Goal: Task Accomplishment & Management: Complete application form

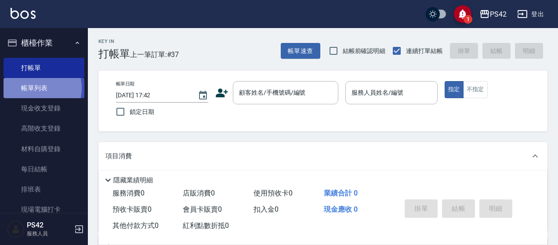
click at [36, 88] on link "帳單列表" at bounding box center [44, 88] width 81 height 20
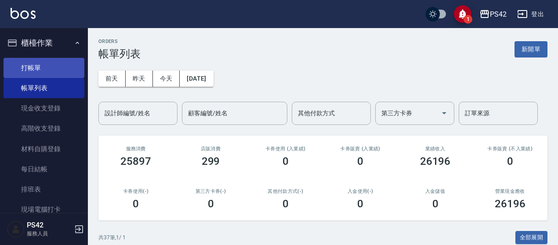
click at [33, 58] on link "打帳單" at bounding box center [44, 68] width 81 height 20
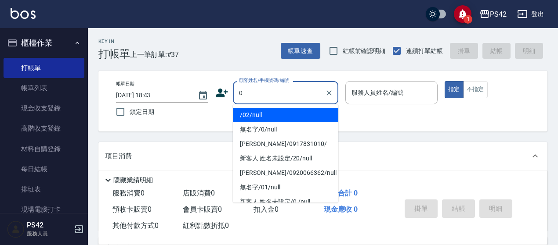
type input "/02/null"
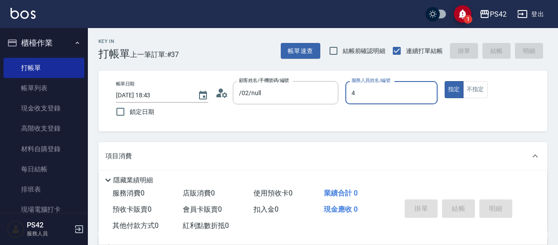
type input "[PERSON_NAME]-4"
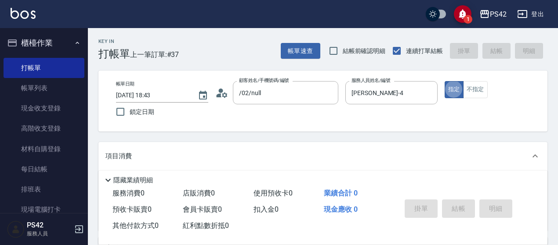
type button "true"
type input "無名字/0/null"
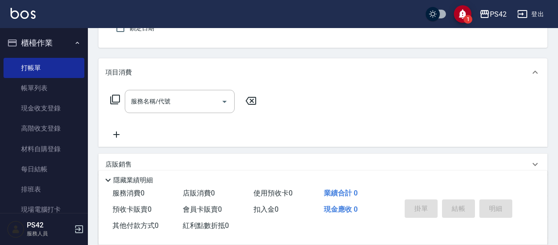
scroll to position [88, 0]
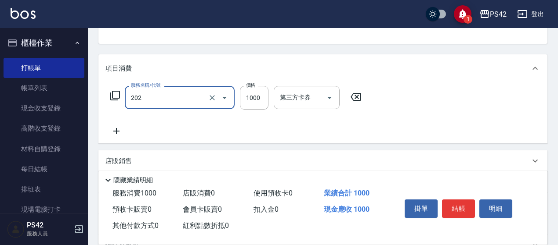
type input "燙髮(202)"
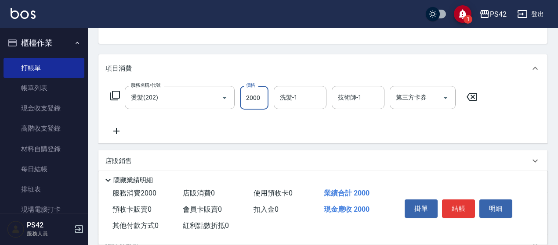
type input "2000"
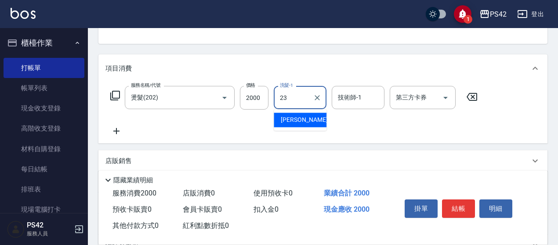
type input "[PERSON_NAME]-23"
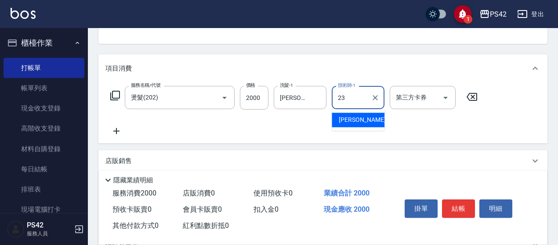
type input "[PERSON_NAME]-23"
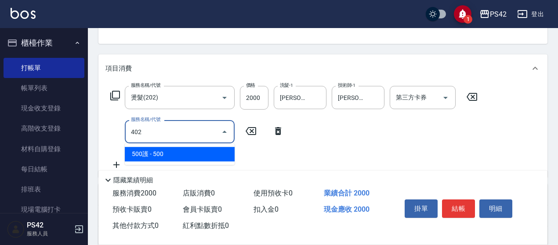
type input "500護(402)"
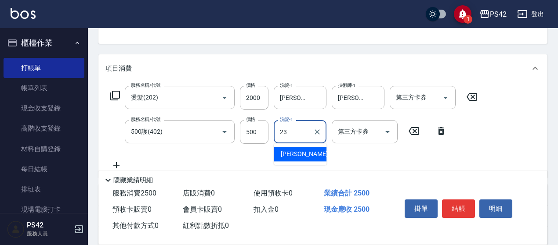
type input "[PERSON_NAME]-23"
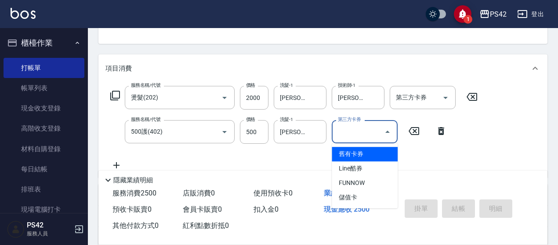
type input "舊有卡券"
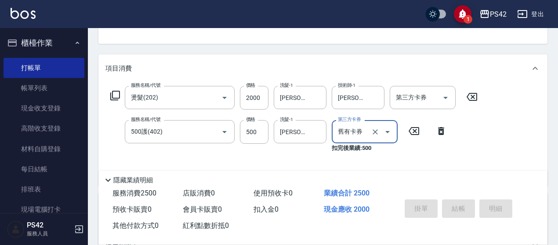
type input "[DATE] 18:44"
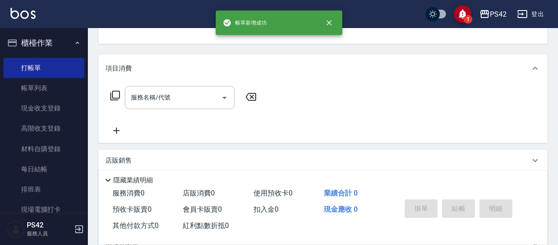
scroll to position [85, 0]
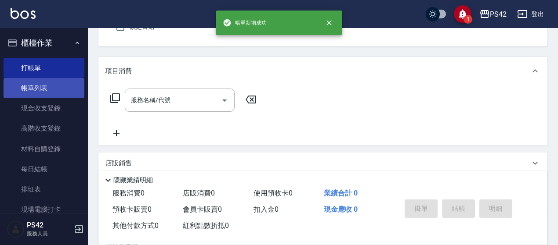
click at [35, 95] on link "帳單列表" at bounding box center [44, 88] width 81 height 20
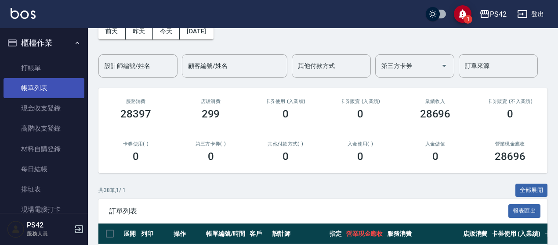
scroll to position [44, 0]
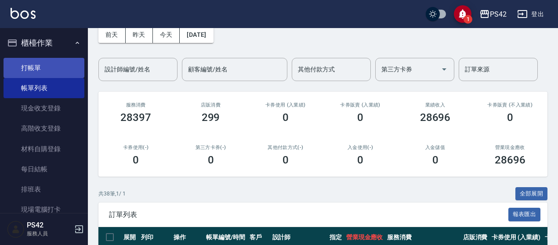
click at [29, 69] on link "打帳單" at bounding box center [44, 68] width 81 height 20
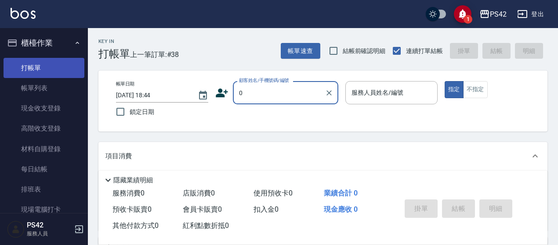
type input "無名字/0/null"
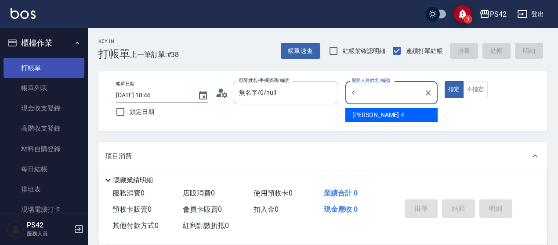
type input "4"
type button "true"
type input "[PERSON_NAME]-4"
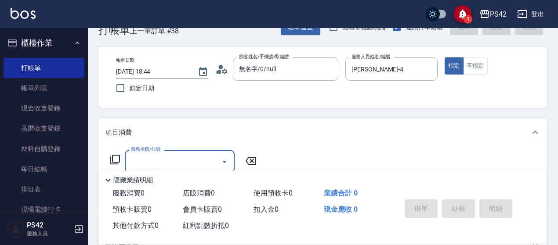
scroll to position [44, 0]
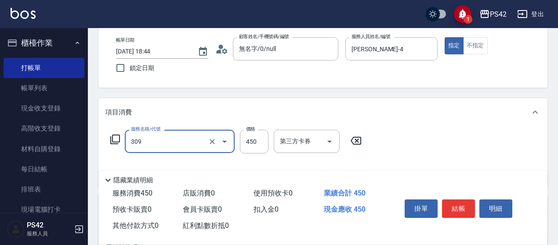
type input "洗+剪(309)"
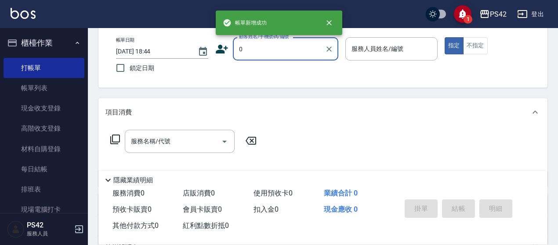
type input "無名字/0/null"
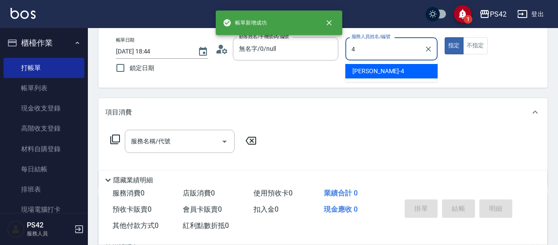
type input "[PERSON_NAME]-4"
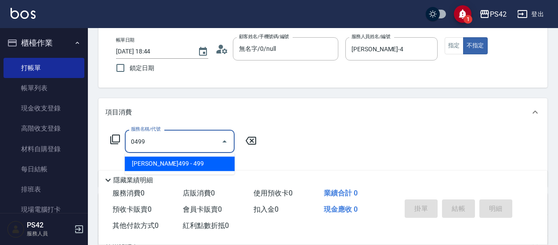
type input "[PERSON_NAME]499(0499)"
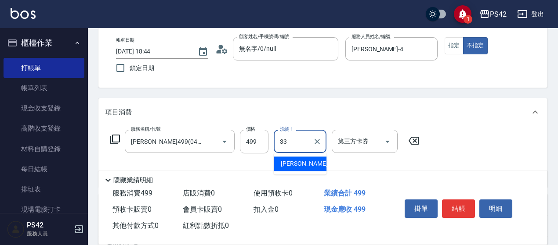
type input "[PERSON_NAME]-33"
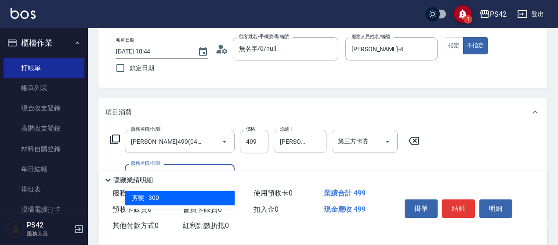
type input "3"
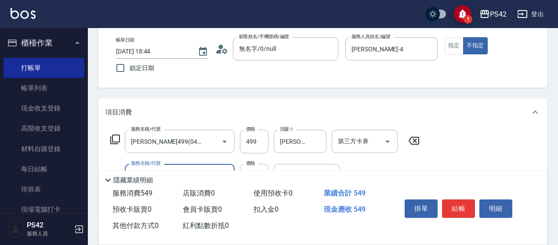
type input "精油50(112)"
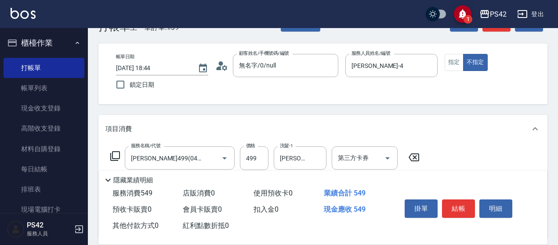
scroll to position [0, 0]
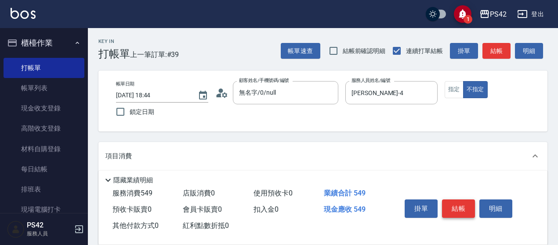
click at [461, 206] on button "結帳" at bounding box center [458, 209] width 33 height 18
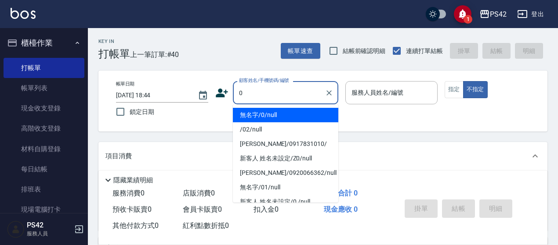
type input "0"
type input "2"
type input "無名字/0/null"
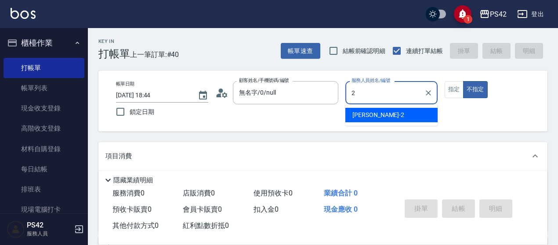
type input "[PERSON_NAME]-2"
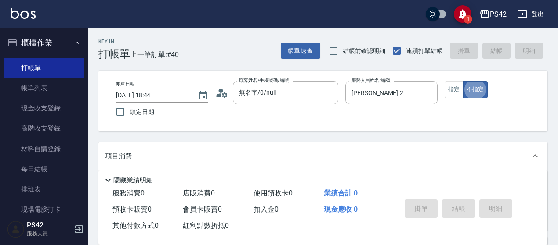
type button "false"
click at [457, 90] on button "指定" at bounding box center [453, 89] width 19 height 17
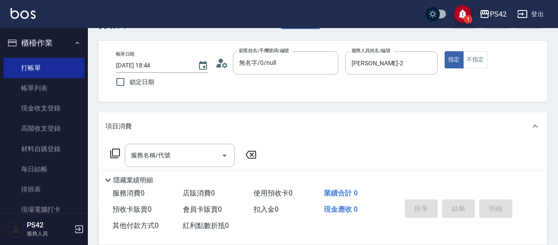
scroll to position [44, 0]
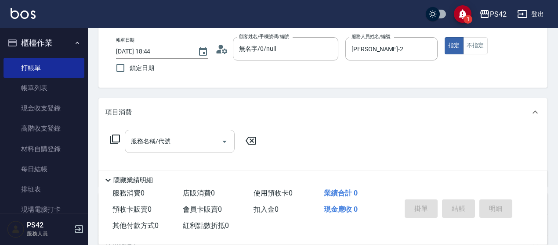
click at [146, 144] on input "服務名稱/代號" at bounding box center [173, 141] width 89 height 15
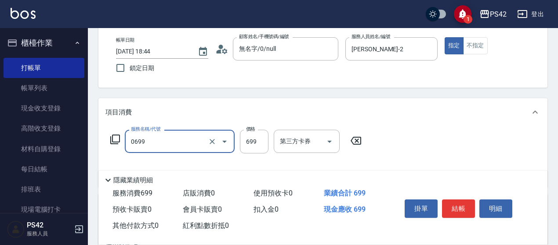
type input "精油SPA(0699)"
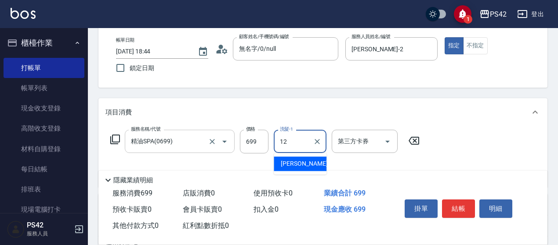
type input "[PERSON_NAME]-12"
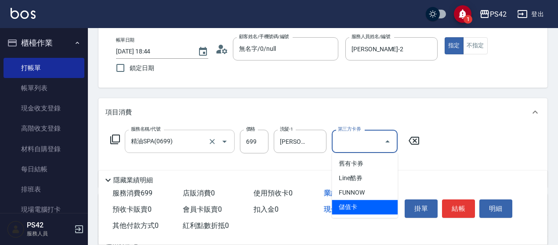
type input "儲值卡"
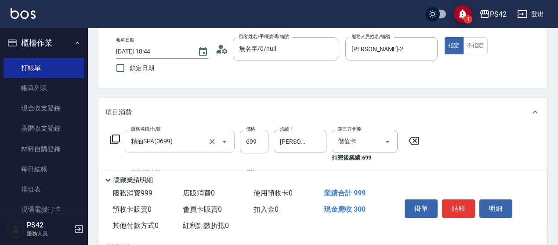
type input "剪髮(302)"
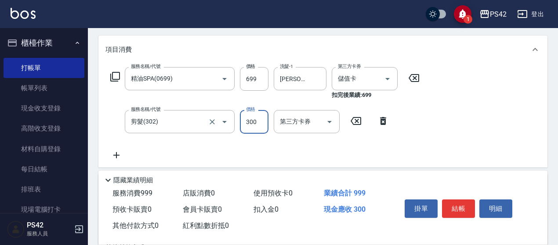
scroll to position [132, 0]
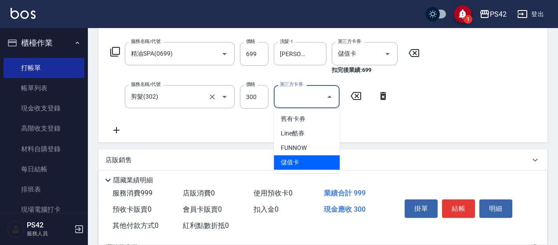
type input "儲值卡"
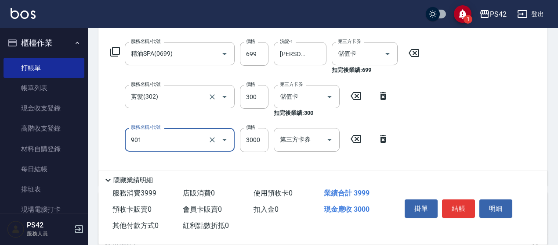
type input "儲值3000(901)"
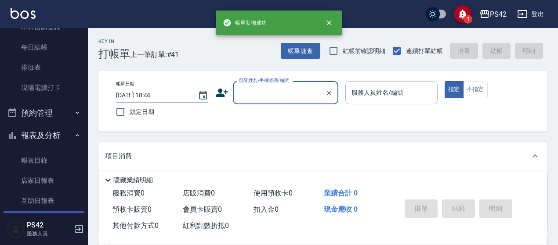
scroll to position [176, 0]
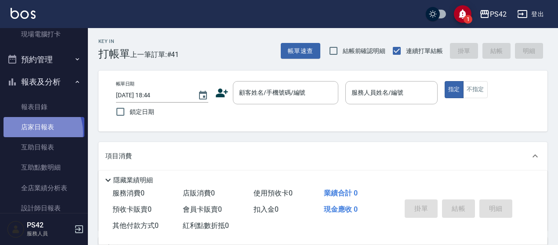
click at [34, 133] on link "店家日報表" at bounding box center [44, 127] width 81 height 20
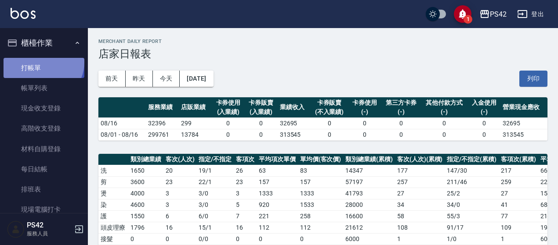
click at [42, 62] on link "打帳單" at bounding box center [44, 68] width 81 height 20
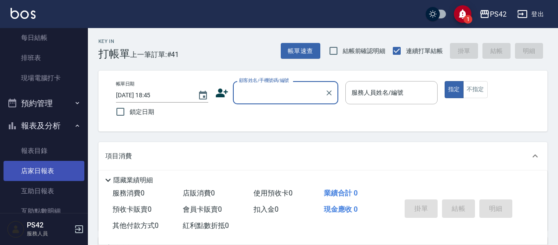
scroll to position [176, 0]
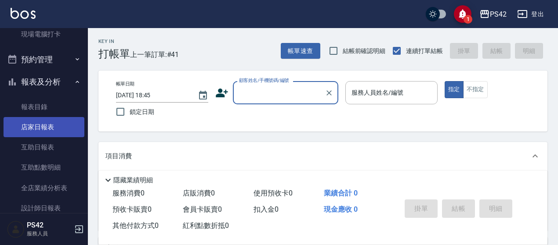
drag, startPoint x: 47, startPoint y: 151, endPoint x: 27, endPoint y: 119, distance: 37.6
click at [47, 151] on link "互助日報表" at bounding box center [44, 147] width 81 height 20
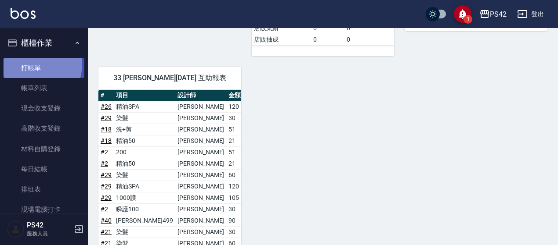
click at [28, 64] on link "打帳單" at bounding box center [44, 68] width 81 height 20
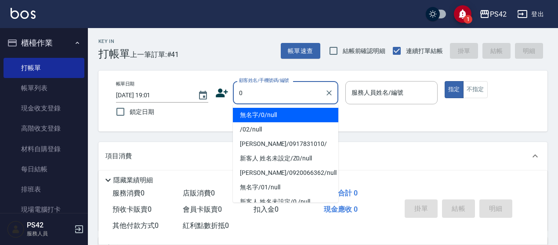
type input "無名字/0/null"
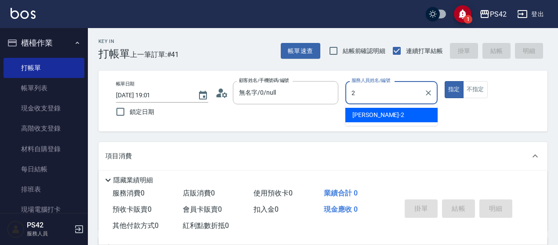
type input "[PERSON_NAME]-2"
type button "true"
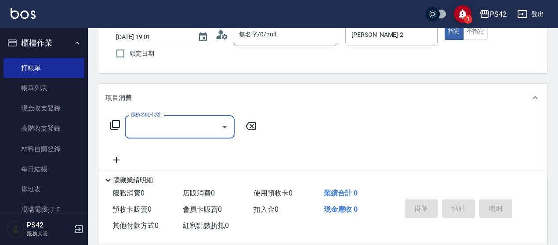
scroll to position [88, 0]
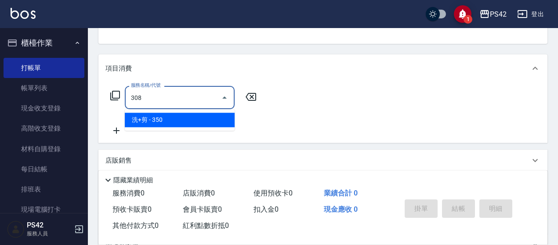
type input "洗+剪(308)"
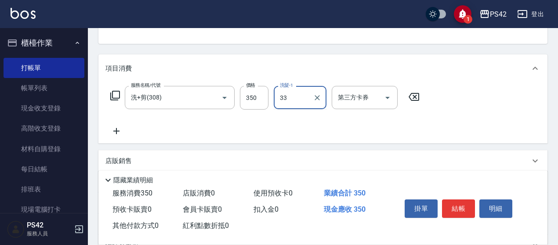
type input "[PERSON_NAME]-33"
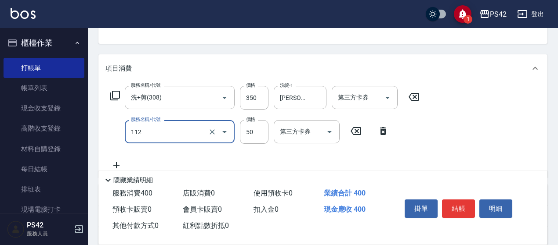
type input "精油50(112)"
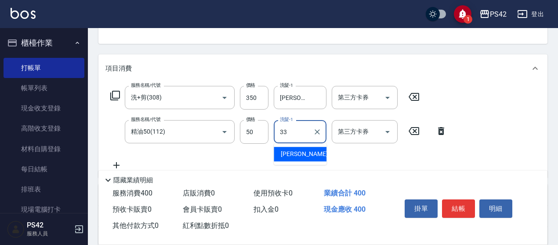
type input "[PERSON_NAME]-33"
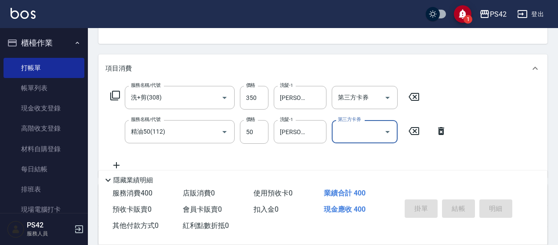
type input "[DATE] 19:13"
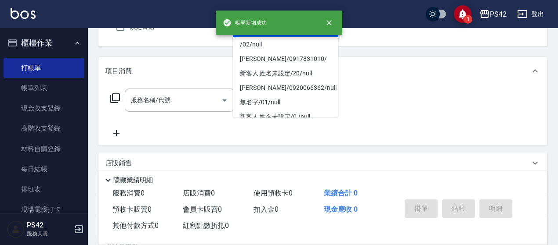
type input "無名字/0/null"
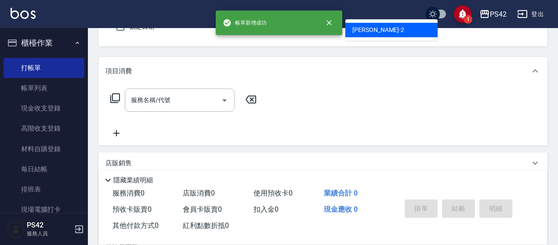
type input "[PERSON_NAME]-2"
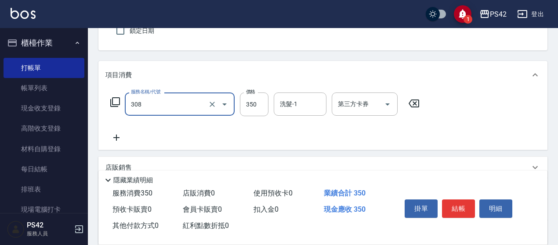
type input "洗+剪(308)"
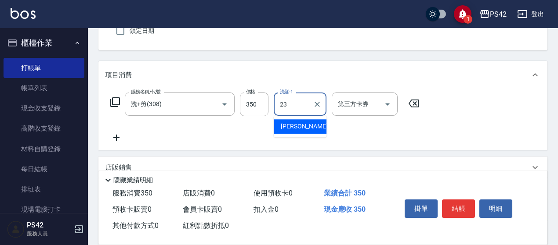
type input "[PERSON_NAME]-23"
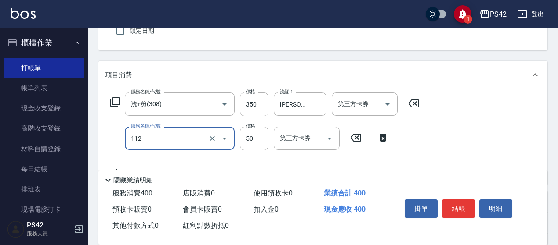
type input "精油50(112)"
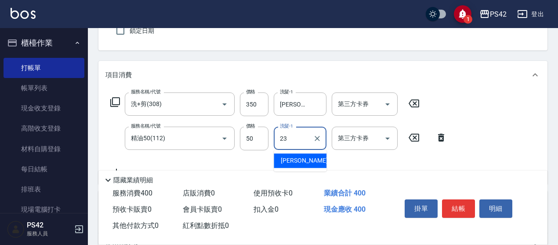
type input "[PERSON_NAME]-23"
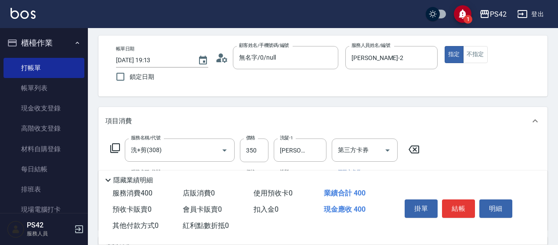
scroll to position [0, 0]
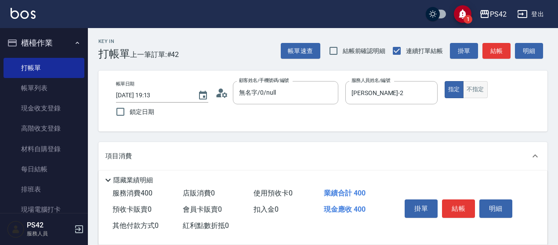
click at [477, 97] on button "不指定" at bounding box center [475, 89] width 25 height 17
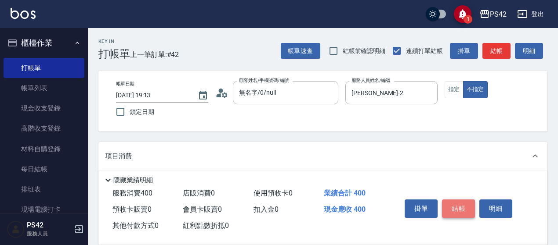
click at [461, 209] on button "結帳" at bounding box center [458, 209] width 33 height 18
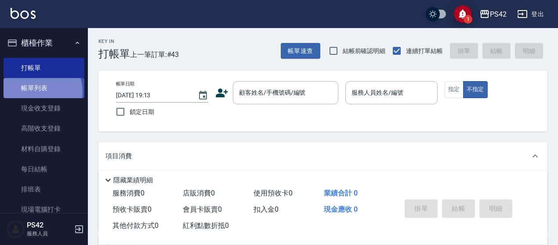
click at [39, 92] on link "帳單列表" at bounding box center [44, 88] width 81 height 20
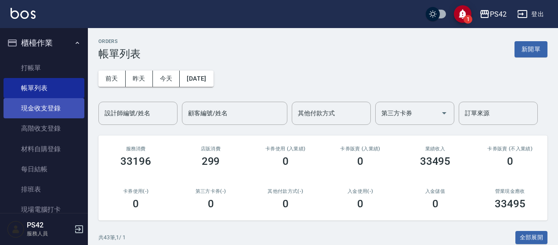
click at [55, 105] on link "現金收支登錄" at bounding box center [44, 108] width 81 height 20
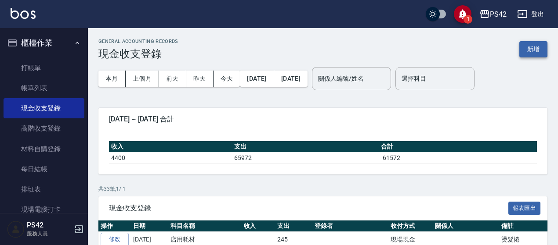
click at [528, 47] on button "新增" at bounding box center [533, 49] width 28 height 16
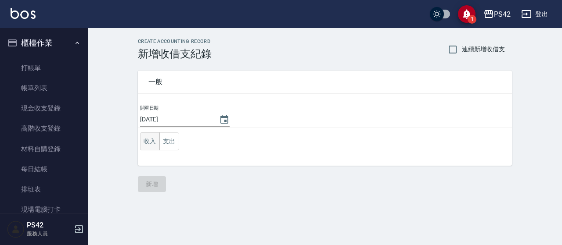
drag, startPoint x: 158, startPoint y: 143, endPoint x: 164, endPoint y: 139, distance: 7.1
click at [158, 142] on button "收入" at bounding box center [150, 142] width 20 height 18
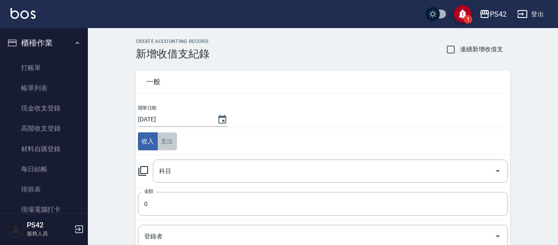
click at [165, 138] on button "支出" at bounding box center [167, 142] width 20 height 18
drag, startPoint x: 173, startPoint y: 152, endPoint x: 172, endPoint y: 160, distance: 8.4
click at [172, 157] on tbody "開單日期 [DATE] 收入 支出 科目 科目 金額 0 金額 登錄者 登錄者 備註快捷鍵 ​ 備註快捷鍵 備註 x 備註" at bounding box center [323, 221] width 374 height 235
click at [169, 172] on input "科目" at bounding box center [324, 171] width 334 height 15
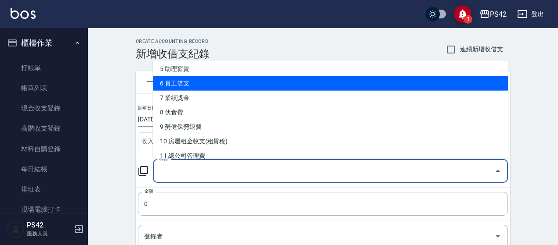
scroll to position [88, 0]
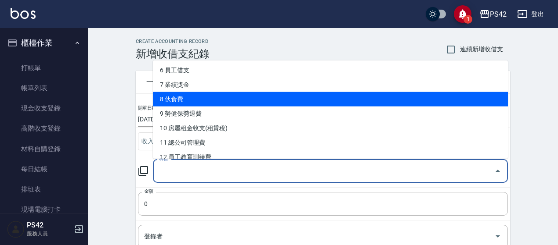
drag, startPoint x: 214, startPoint y: 98, endPoint x: 220, endPoint y: 97, distance: 5.9
click at [213, 99] on li "8 伙食費" at bounding box center [330, 99] width 355 height 14
type input "8 伙食費"
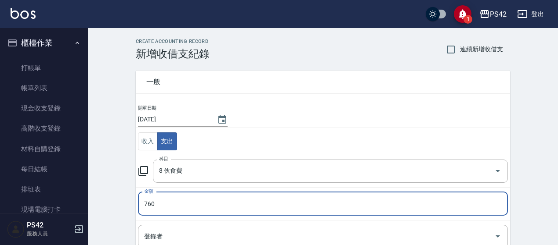
type input "760"
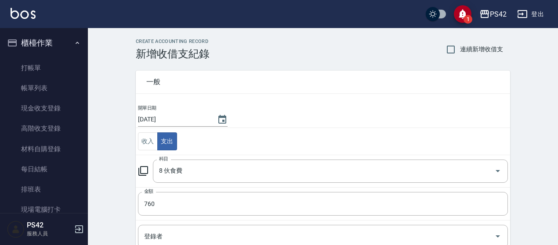
click at [108, 158] on div "CREATE ACCOUNTING RECORD 新增收借支紀錄 連續新增收借支 一般 開單日期 [DATE] 收入 支出 科目 8 伙食費 科目 金額 76…" at bounding box center [323, 208] width 470 height 360
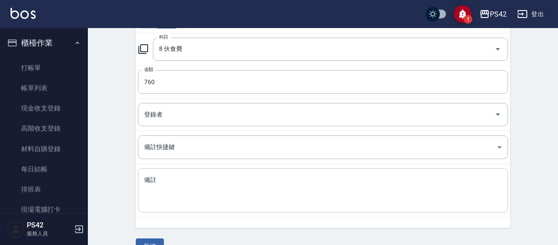
scroll to position [132, 0]
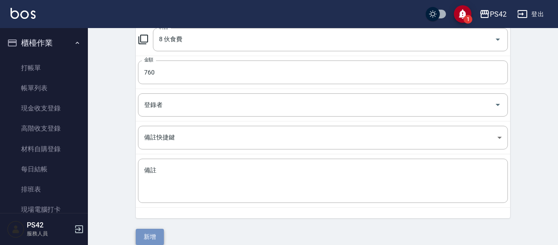
click at [162, 236] on button "新增" at bounding box center [150, 237] width 28 height 16
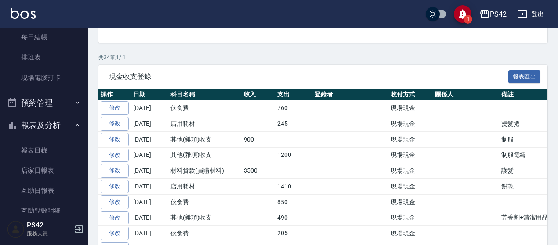
scroll to position [176, 0]
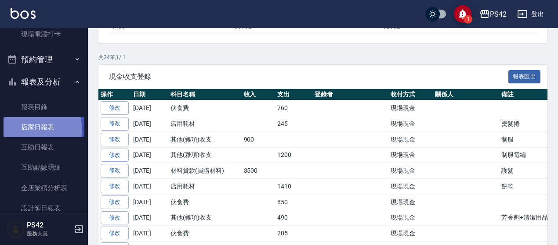
click at [40, 130] on link "店家日報表" at bounding box center [44, 127] width 81 height 20
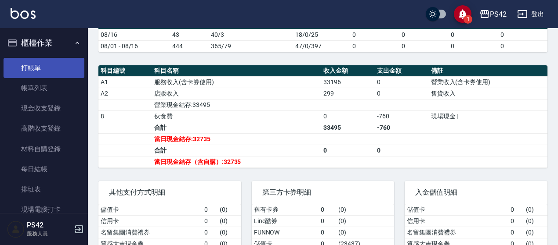
click at [72, 65] on ul "打帳單 帳單列表 現金收支登錄 高階收支登錄 材料自購登錄 每日結帳 排班表 現場電腦打卡" at bounding box center [44, 138] width 81 height 169
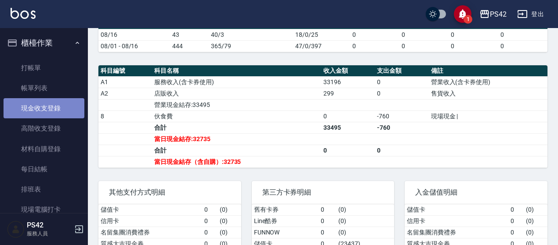
click at [68, 108] on link "現金收支登錄" at bounding box center [44, 108] width 81 height 20
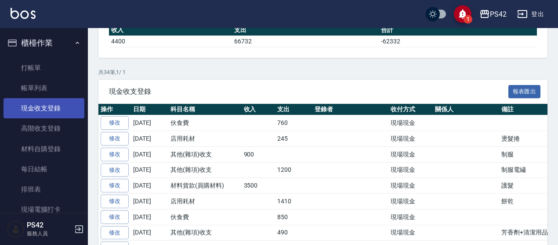
scroll to position [88, 0]
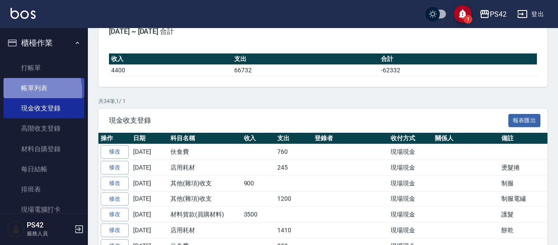
click at [23, 92] on link "帳單列表" at bounding box center [44, 88] width 81 height 20
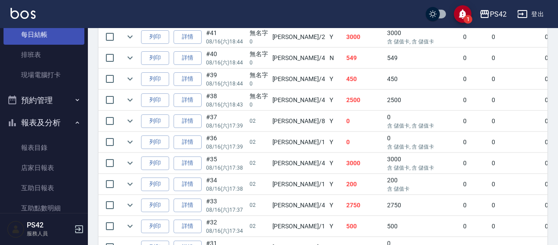
scroll to position [176, 0]
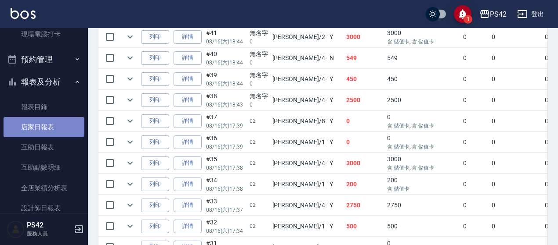
click at [43, 123] on link "店家日報表" at bounding box center [44, 127] width 81 height 20
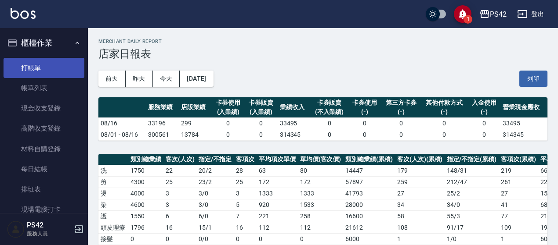
click at [52, 66] on link "打帳單" at bounding box center [44, 68] width 81 height 20
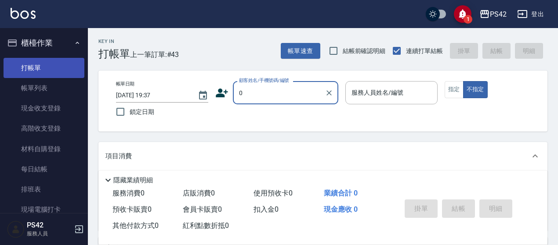
type input "無名字/0/null"
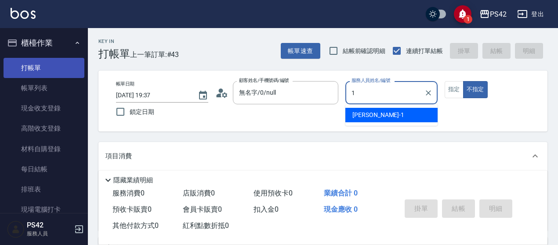
type input "[PERSON_NAME]-1"
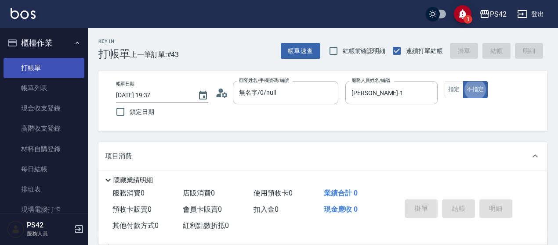
type button "false"
click at [458, 84] on button "指定" at bounding box center [453, 89] width 19 height 17
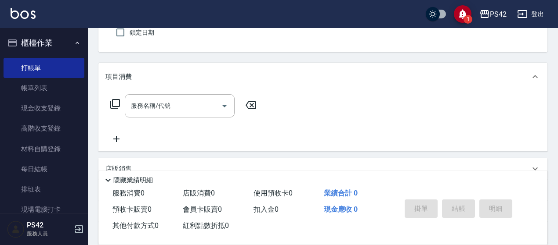
scroll to position [88, 0]
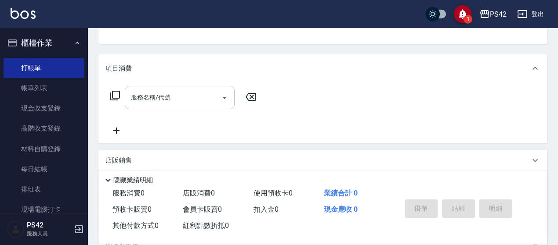
click at [173, 95] on input "服務名稱/代號" at bounding box center [173, 97] width 89 height 15
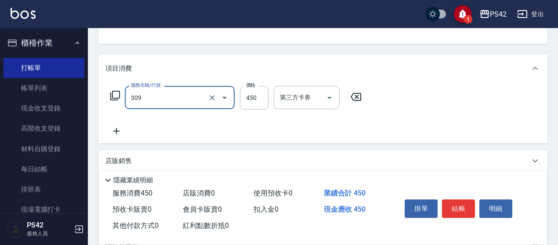
type input "洗+剪(309)"
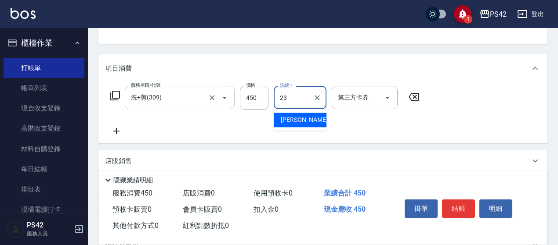
type input "[PERSON_NAME]-23"
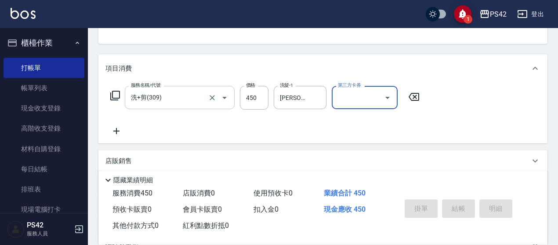
type input "[DATE] 19:38"
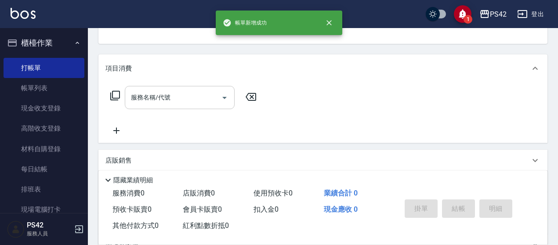
scroll to position [85, 0]
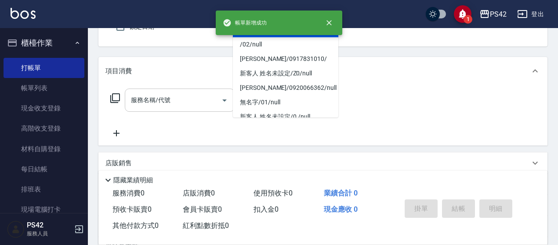
type input "無名字/0/null"
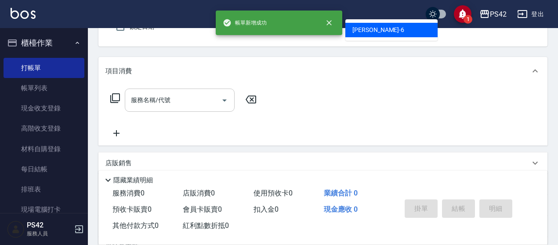
type input "[PERSON_NAME]-6"
type button "true"
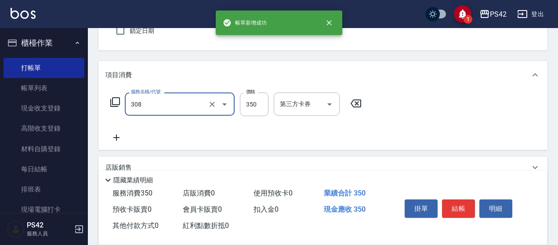
type input "洗+剪(308)"
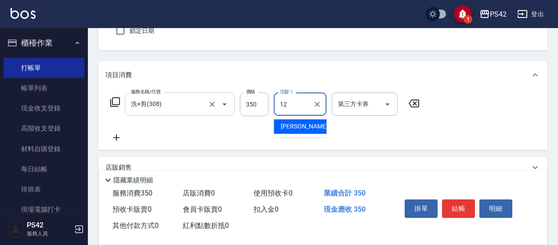
type input "[PERSON_NAME]-12"
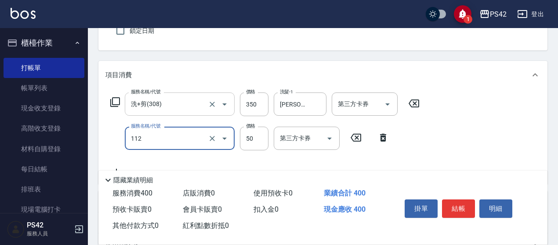
type input "精油50(112)"
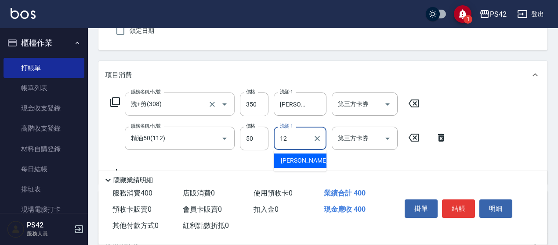
type input "[PERSON_NAME]-12"
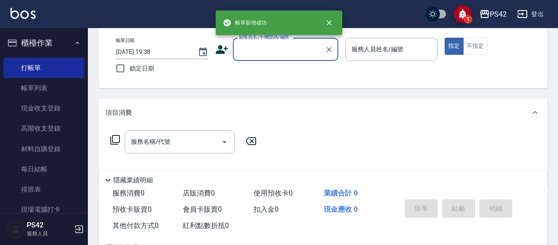
scroll to position [0, 0]
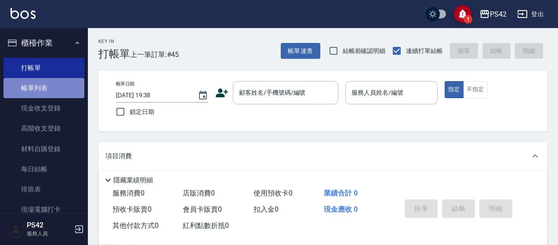
click at [72, 90] on link "帳單列表" at bounding box center [44, 88] width 81 height 20
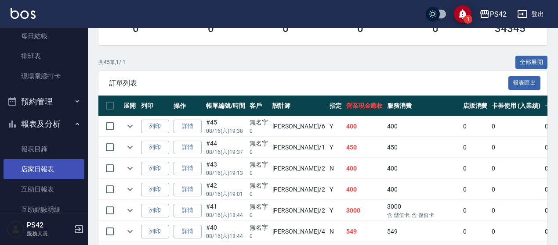
scroll to position [176, 0]
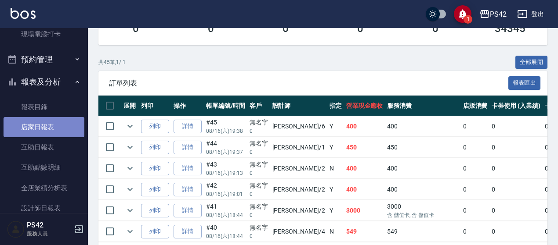
click at [44, 122] on link "店家日報表" at bounding box center [44, 127] width 81 height 20
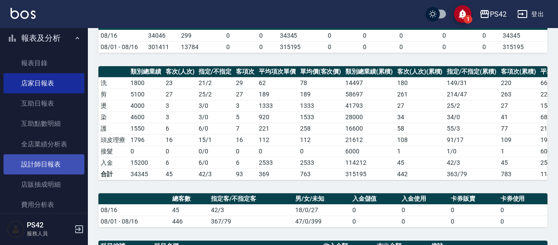
scroll to position [263, 0]
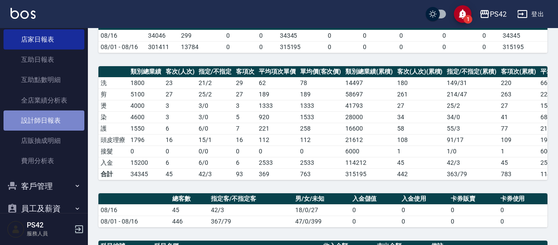
click at [51, 119] on link "設計師日報表" at bounding box center [44, 121] width 81 height 20
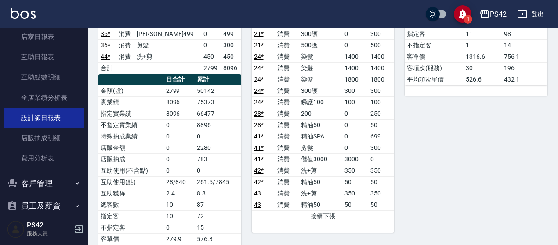
scroll to position [215, 0]
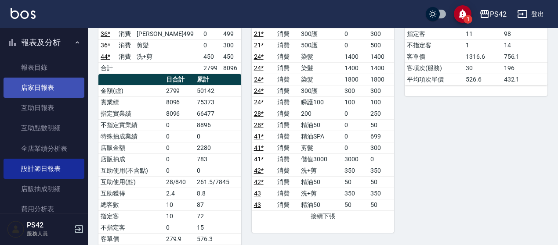
click at [54, 92] on link "店家日報表" at bounding box center [44, 88] width 81 height 20
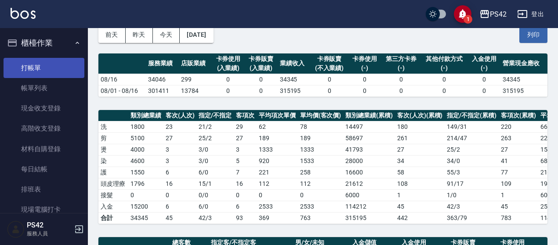
drag, startPoint x: 55, startPoint y: 56, endPoint x: 52, endPoint y: 63, distance: 7.7
click at [54, 59] on ul "打帳單 帳單列表 現金收支登錄 高階收支登錄 材料自購登錄 每日結帳 排班表 現場電腦打卡" at bounding box center [44, 138] width 81 height 169
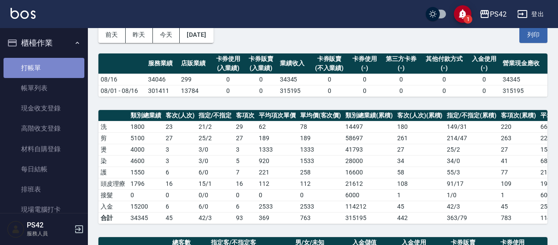
click at [50, 68] on link "打帳單" at bounding box center [44, 68] width 81 height 20
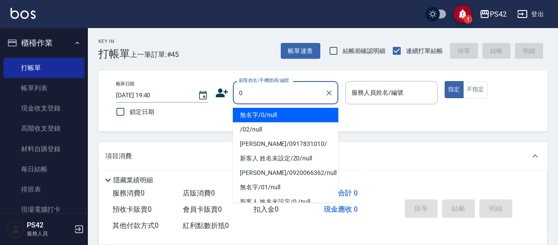
type input "無名字/0/null"
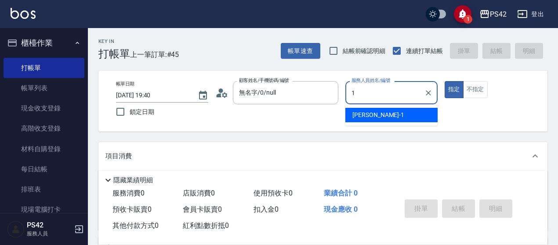
type input "1"
type button "true"
type input "[PERSON_NAME]-1"
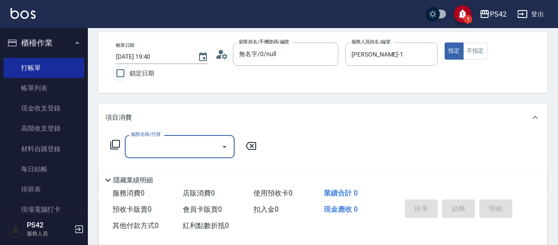
scroll to position [88, 0]
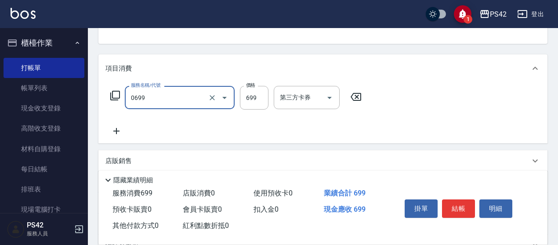
type input "精油SPA(0699)"
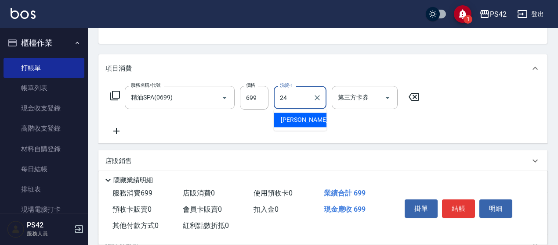
type input "[PERSON_NAME]-24"
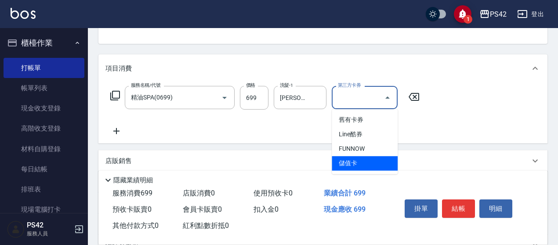
type input "儲值卡"
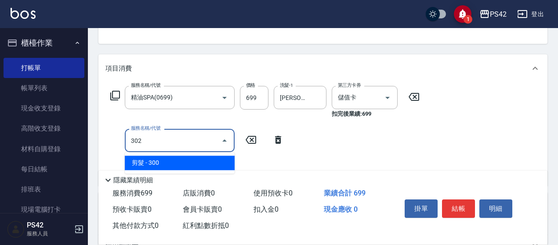
type input "剪髮(302)"
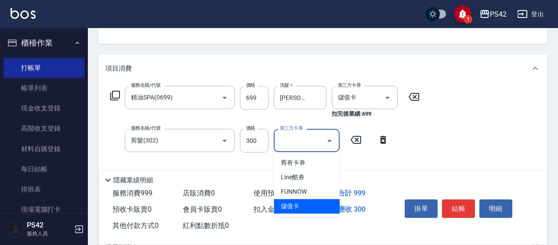
type input "儲值卡"
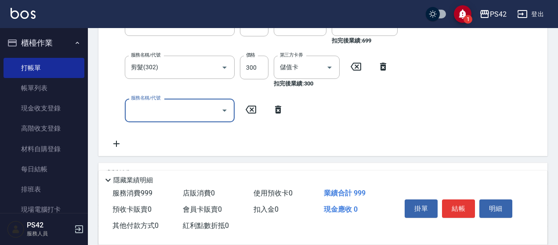
scroll to position [176, 0]
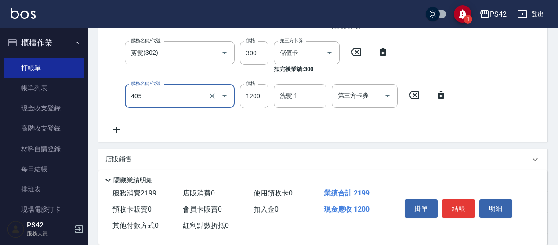
type input "1200護(405)"
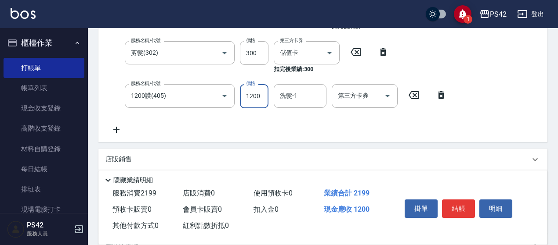
scroll to position [174, 0]
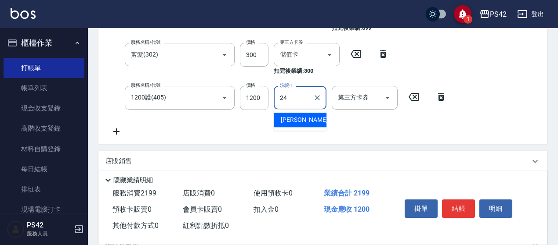
type input "[PERSON_NAME]-24"
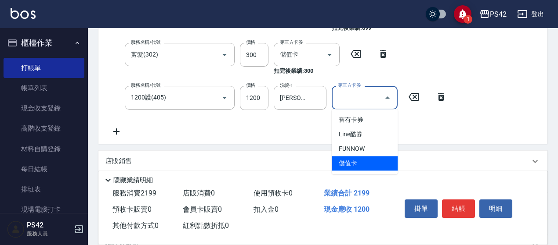
type input "儲值卡"
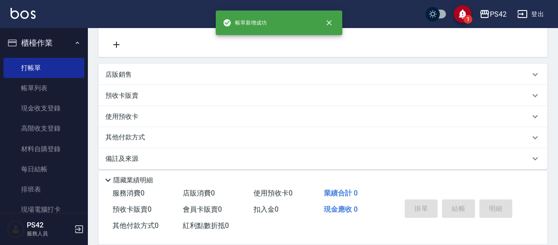
scroll to position [0, 0]
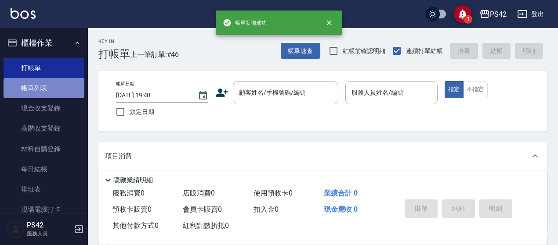
click at [62, 89] on link "帳單列表" at bounding box center [44, 88] width 81 height 20
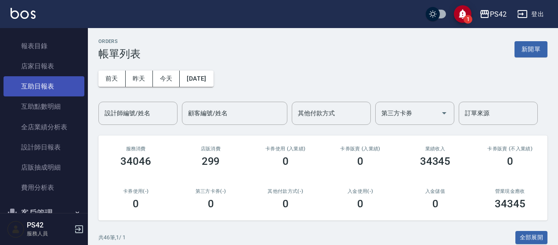
scroll to position [263, 0]
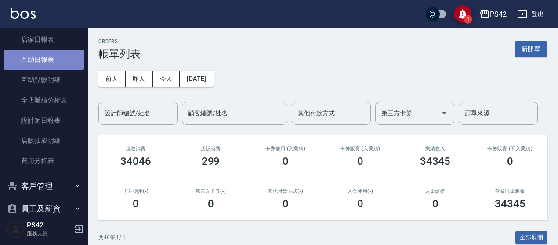
click at [50, 59] on link "互助日報表" at bounding box center [44, 60] width 81 height 20
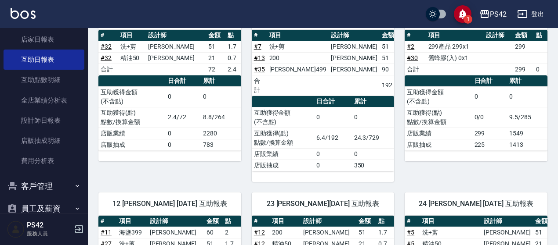
scroll to position [27, 0]
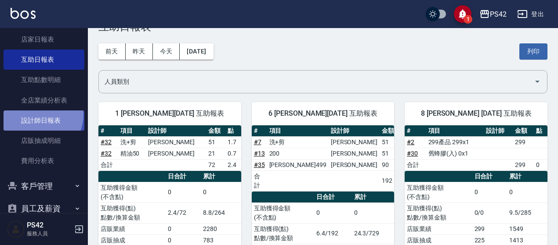
click at [36, 115] on link "設計師日報表" at bounding box center [44, 121] width 81 height 20
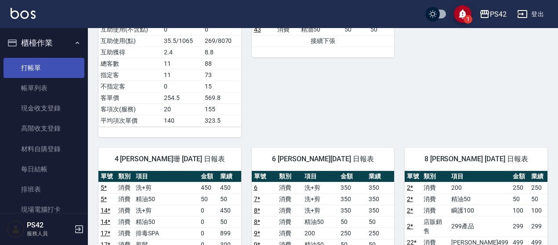
click at [53, 65] on link "打帳單" at bounding box center [44, 68] width 81 height 20
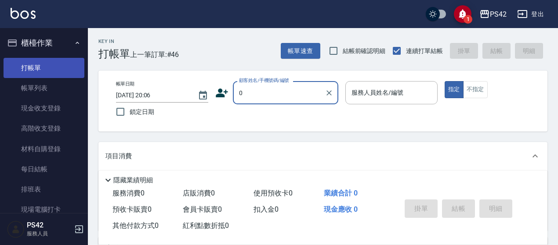
type input "無名字/0/null"
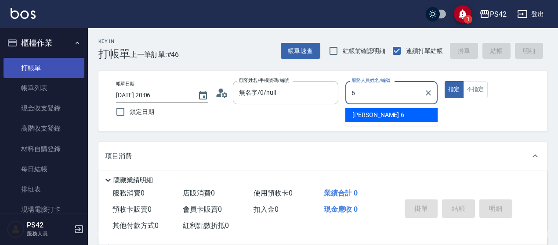
type input "[PERSON_NAME]-6"
type button "true"
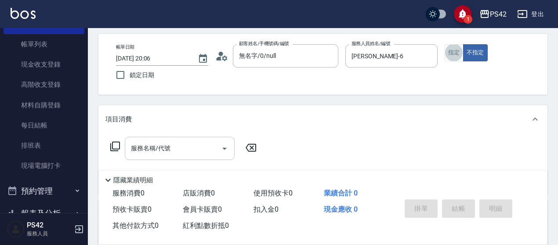
scroll to position [88, 0]
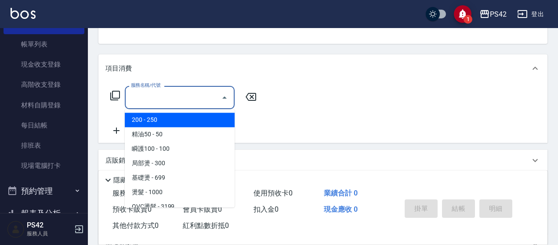
drag, startPoint x: 174, startPoint y: 95, endPoint x: 166, endPoint y: 91, distance: 9.1
click at [175, 94] on input "服務名稱/代號" at bounding box center [173, 97] width 89 height 15
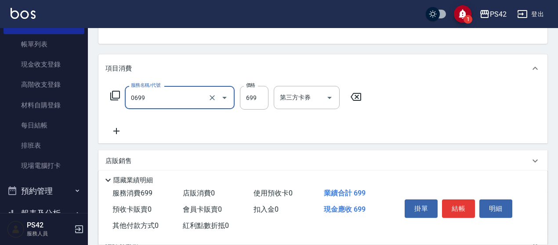
type input "精油SPA(0699)"
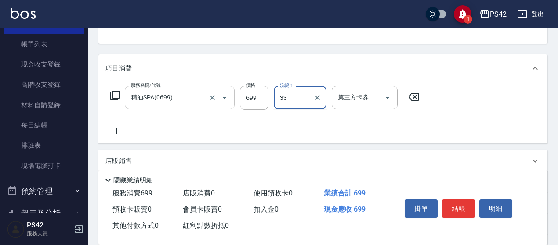
type input "[PERSON_NAME]-33"
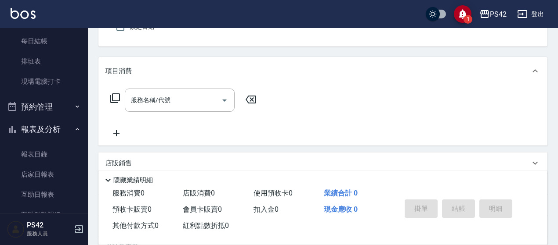
scroll to position [132, 0]
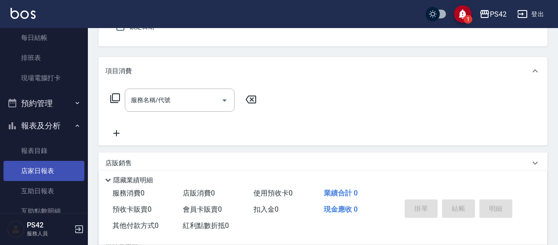
click at [65, 169] on link "店家日報表" at bounding box center [44, 171] width 81 height 20
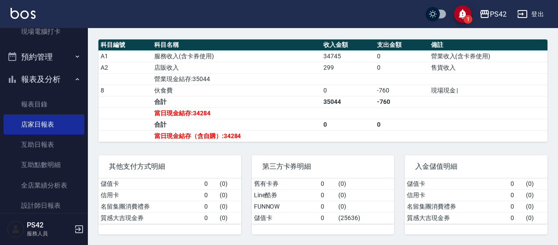
scroll to position [263, 0]
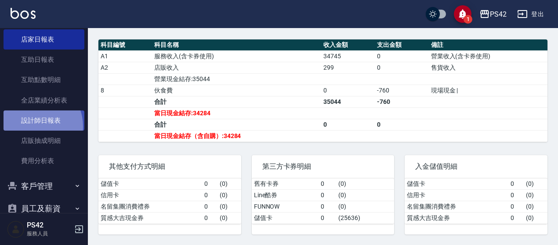
click at [32, 127] on link "設計師日報表" at bounding box center [44, 121] width 81 height 20
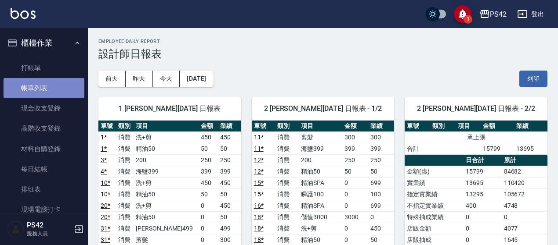
click at [46, 87] on link "帳單列表" at bounding box center [44, 88] width 81 height 20
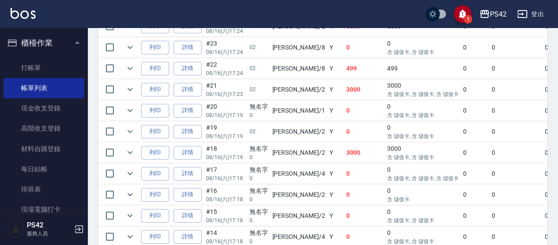
scroll to position [756, 0]
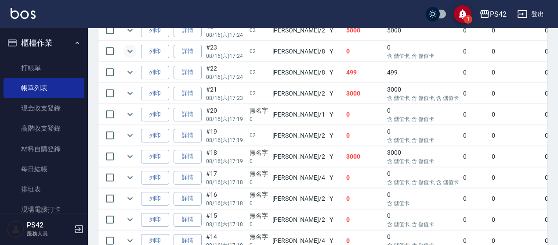
click at [132, 47] on icon "expand row" at bounding box center [130, 51] width 11 height 11
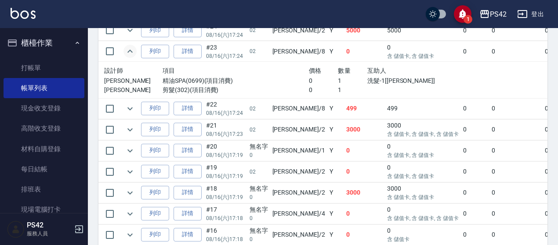
click at [132, 48] on icon "expand row" at bounding box center [130, 51] width 11 height 11
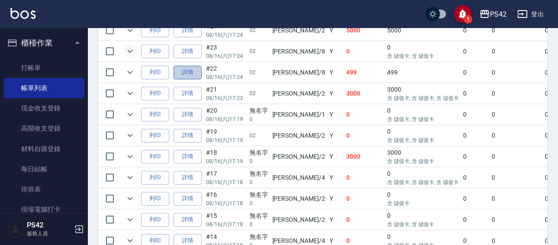
click at [184, 66] on link "詳情" at bounding box center [187, 73] width 28 height 14
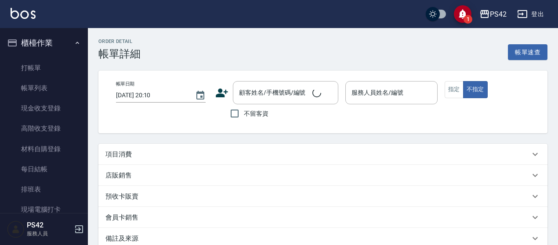
type input "[DATE] 17:24"
type input "[PERSON_NAME]-8"
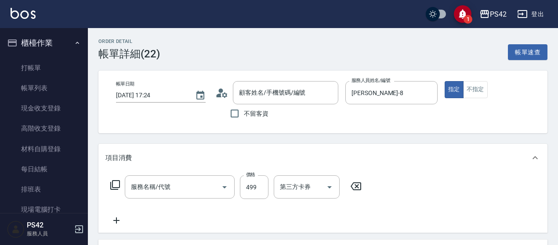
type input "/02/null"
type input "[PERSON_NAME]499(0499)"
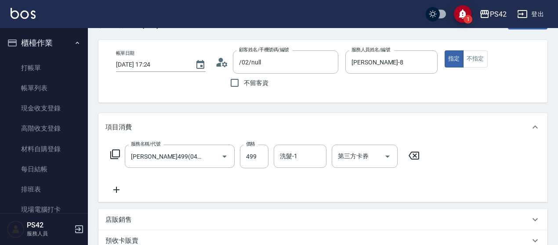
scroll to position [88, 0]
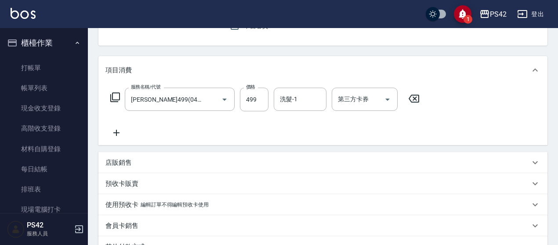
drag, startPoint x: 419, startPoint y: 102, endPoint x: 179, endPoint y: 104, distance: 240.6
click at [418, 102] on icon at bounding box center [414, 99] width 22 height 11
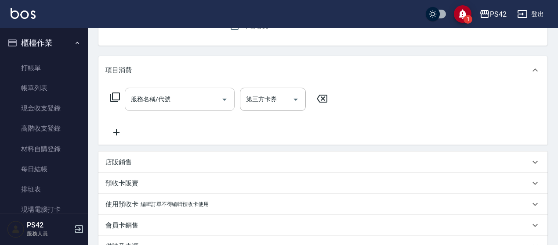
click at [142, 103] on input "服務名稱/代號" at bounding box center [173, 99] width 89 height 15
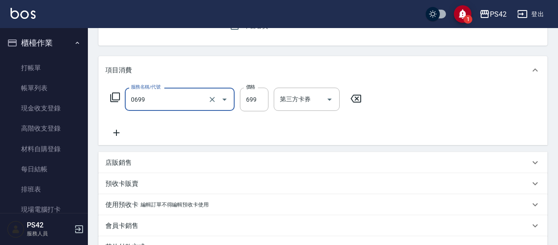
type input "精油SPA(0699)"
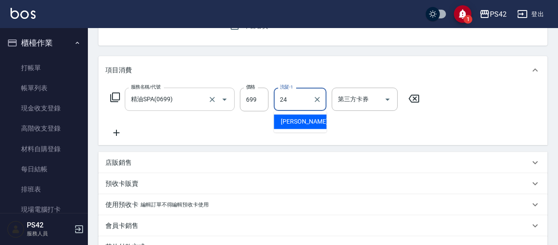
type input "[PERSON_NAME]-24"
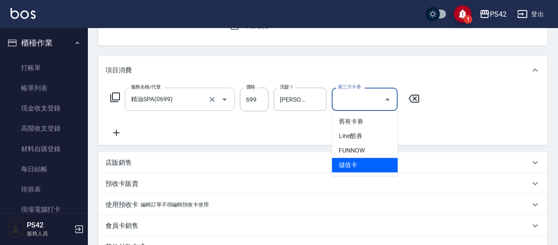
type input "儲值卡"
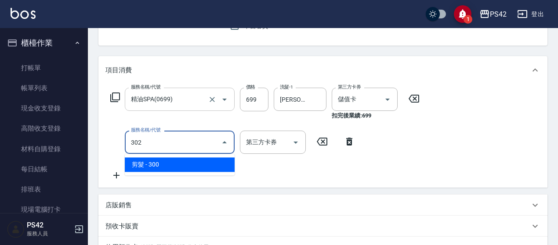
type input "剪髮(302)"
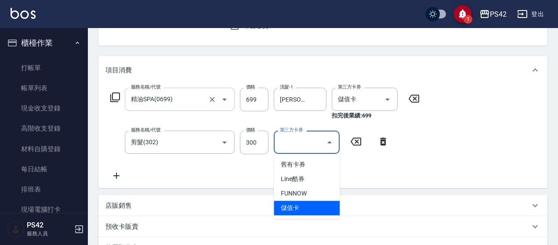
type input "儲值卡"
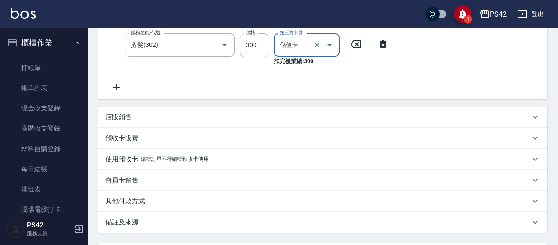
scroll to position [220, 0]
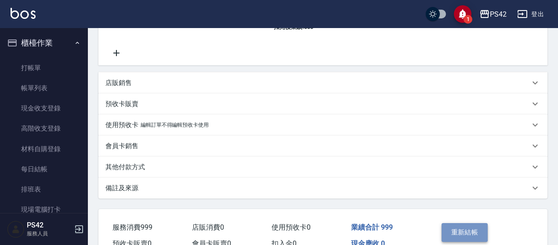
click at [458, 227] on button "重新結帳" at bounding box center [464, 232] width 47 height 18
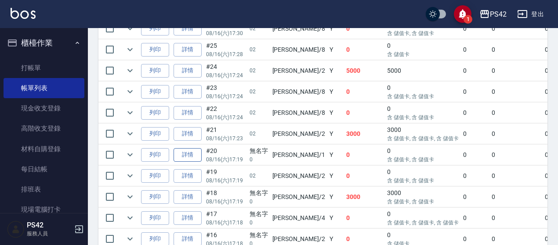
scroll to position [702, 0]
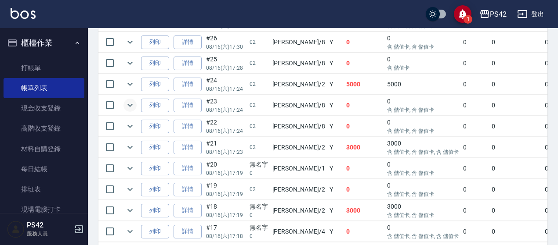
click at [129, 100] on icon "expand row" at bounding box center [130, 105] width 11 height 11
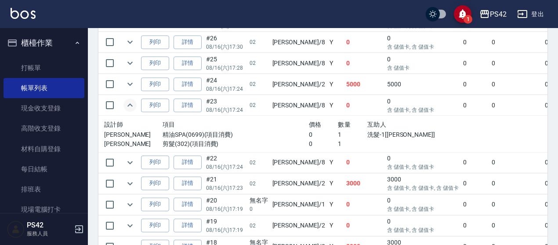
click at [129, 100] on icon "expand row" at bounding box center [130, 105] width 11 height 11
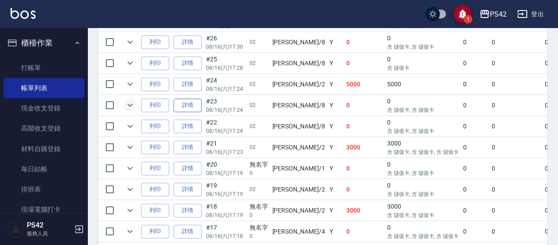
click at [198, 99] on link "詳情" at bounding box center [187, 106] width 28 height 14
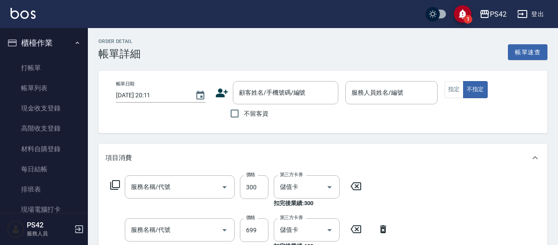
type input "[DATE] 17:24"
type input "[PERSON_NAME]-8"
type input "剪髮(302)"
type input "精油SPA(0699)"
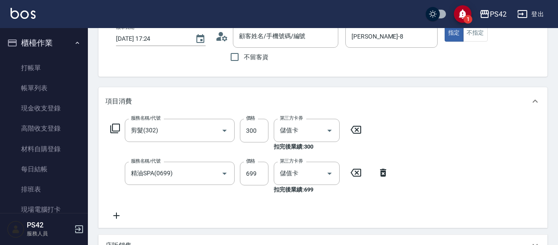
type input "/02/null"
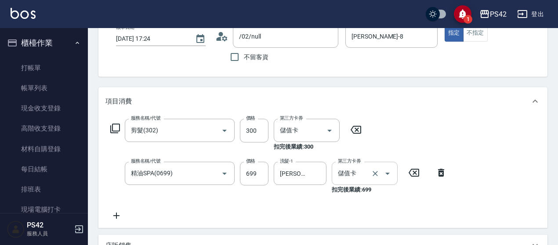
scroll to position [88, 0]
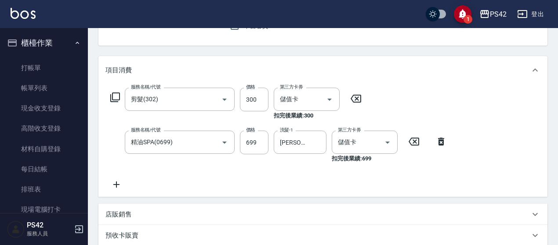
click at [353, 97] on icon at bounding box center [356, 99] width 22 height 11
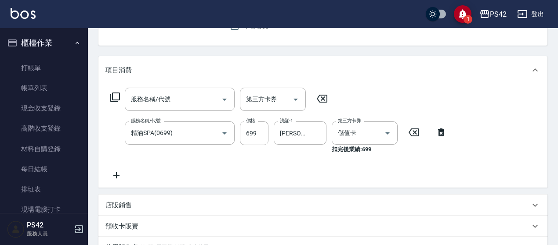
click at [406, 137] on icon at bounding box center [414, 132] width 22 height 11
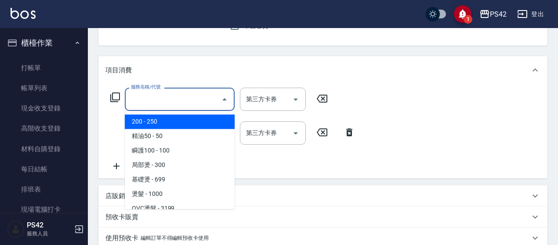
drag, startPoint x: 203, startPoint y: 104, endPoint x: 206, endPoint y: 99, distance: 5.4
click at [203, 102] on input "服務名稱/代號" at bounding box center [173, 99] width 89 height 15
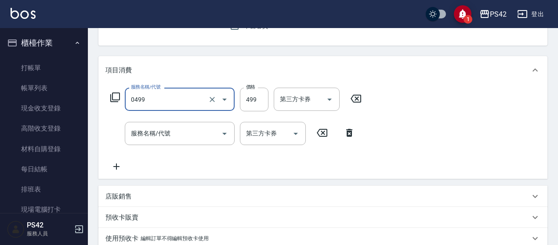
type input "[PERSON_NAME]499(0499)"
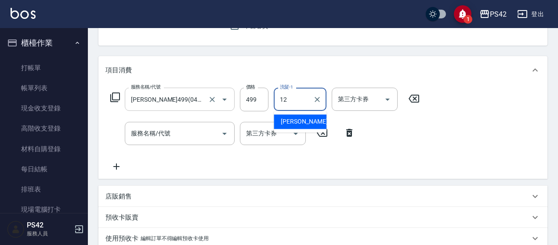
type input "[PERSON_NAME]-12"
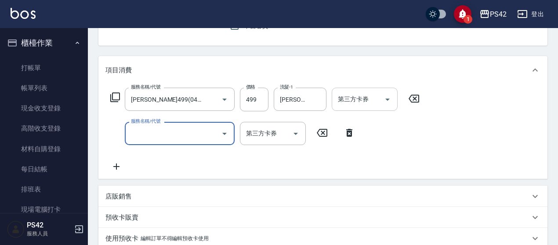
click at [374, 90] on div "第三方卡券" at bounding box center [364, 99] width 66 height 23
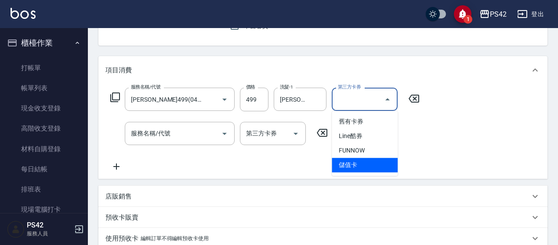
click at [362, 162] on span "儲值卡" at bounding box center [364, 165] width 66 height 14
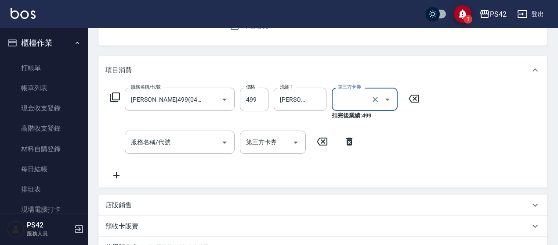
type input "儲值卡"
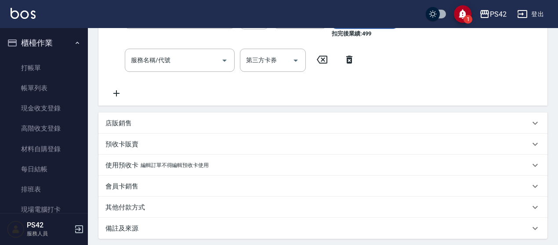
scroll to position [258, 0]
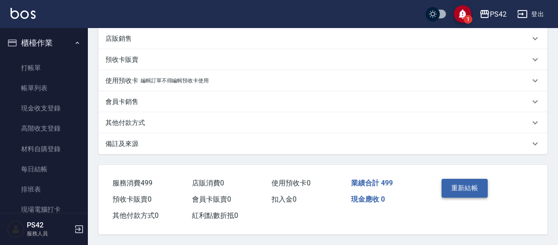
click at [462, 181] on button "重新結帳" at bounding box center [464, 188] width 47 height 18
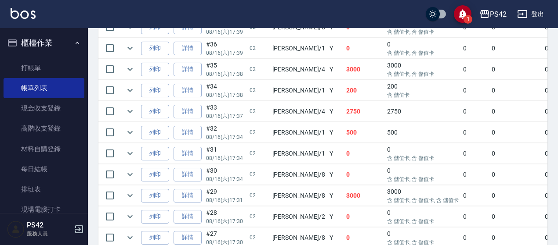
scroll to position [615, 0]
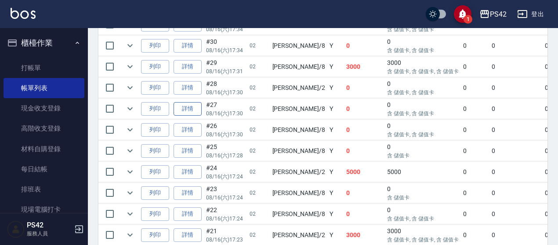
click at [186, 102] on link "詳情" at bounding box center [187, 109] width 28 height 14
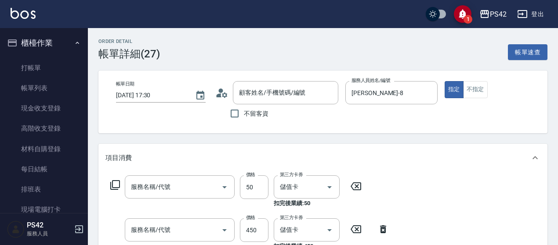
type input "[DATE] 17:30"
type input "[PERSON_NAME]-8"
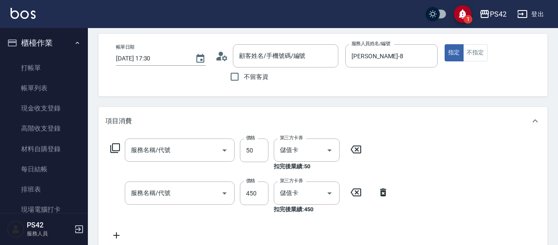
type input "精油50(112)"
type input "洗+剪(309)"
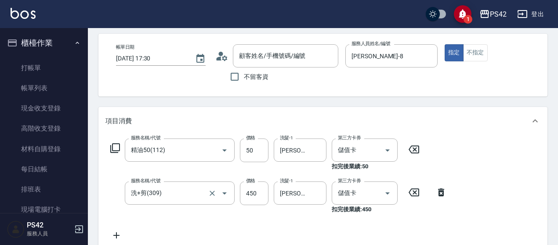
type input "/02/null"
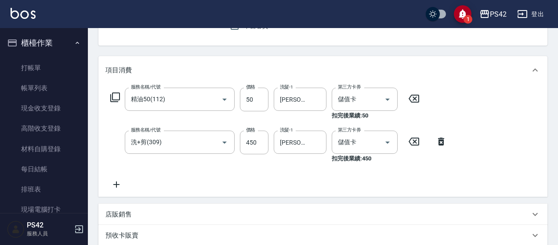
click at [114, 185] on icon at bounding box center [116, 185] width 6 height 6
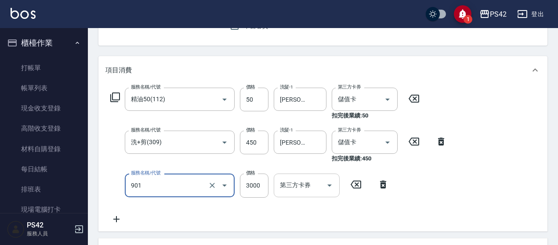
type input "儲值3000(901)"
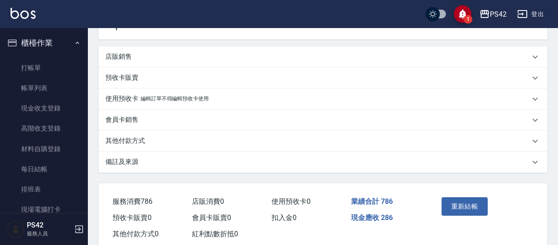
scroll to position [301, 0]
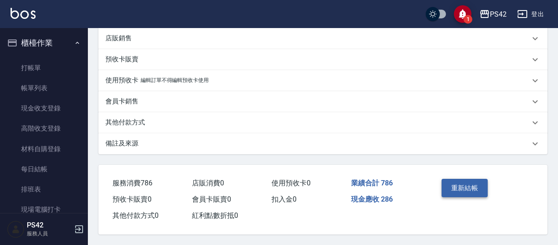
type input "286"
click at [466, 194] on button "重新結帳" at bounding box center [464, 188] width 47 height 18
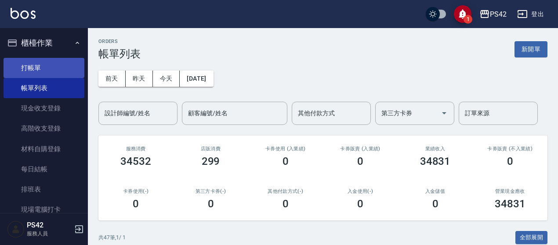
click at [17, 64] on link "打帳單" at bounding box center [44, 68] width 81 height 20
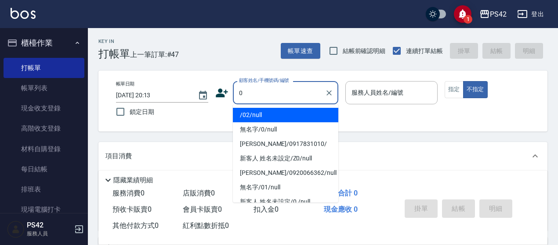
type input "/02/null"
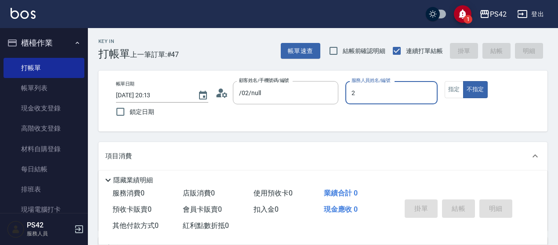
type input "[PERSON_NAME]-2"
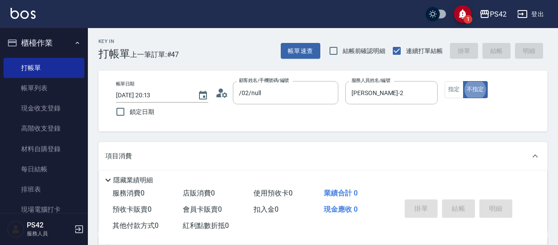
type button "false"
type input "無名字/0/null"
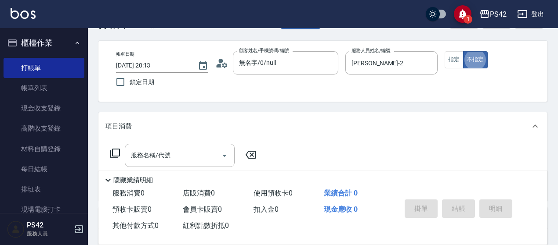
scroll to position [44, 0]
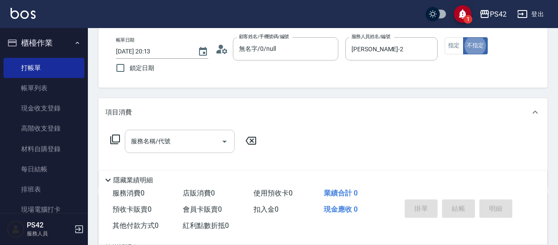
click at [156, 139] on input "服務名稱/代號" at bounding box center [173, 141] width 89 height 15
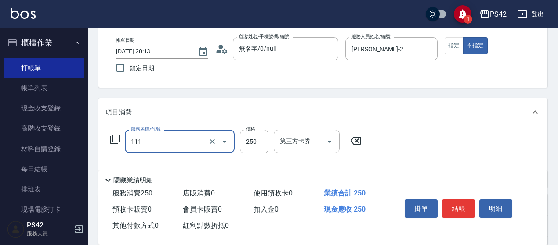
type input "200(111)"
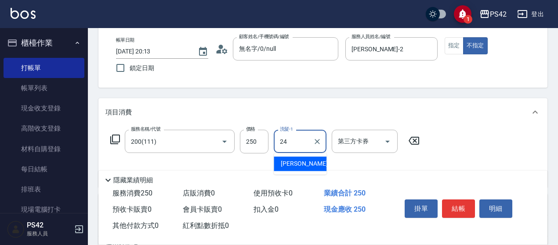
type input "[PERSON_NAME]-24"
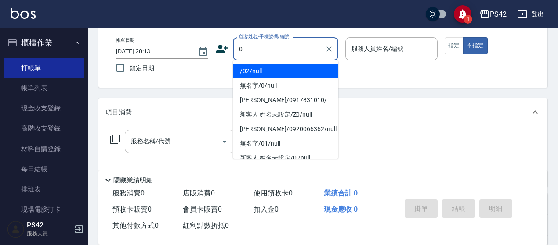
type input "/02/null"
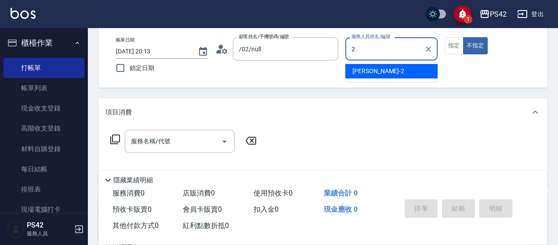
type input "[PERSON_NAME]-2"
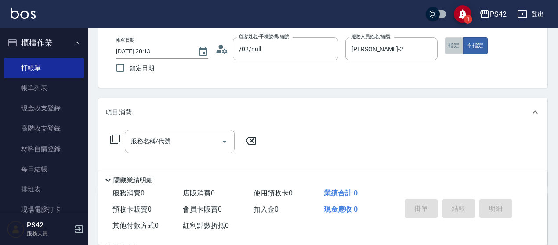
click at [454, 44] on button "指定" at bounding box center [453, 45] width 19 height 17
click at [137, 144] on input "服務名稱/代號" at bounding box center [173, 141] width 89 height 15
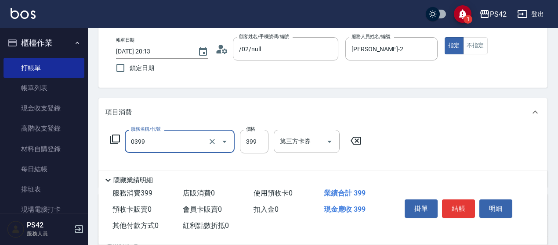
type input "海鹽399(0399)"
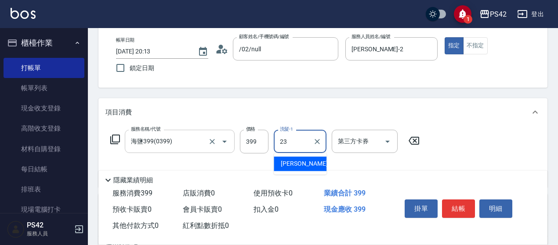
type input "[PERSON_NAME]-23"
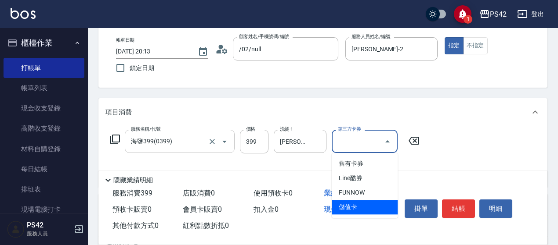
type input "儲值卡"
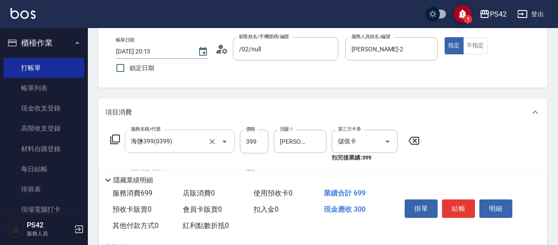
type input "剪髮(302)"
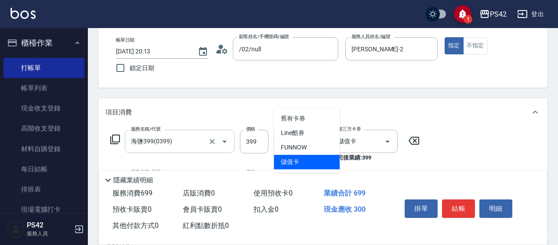
type input "儲值卡"
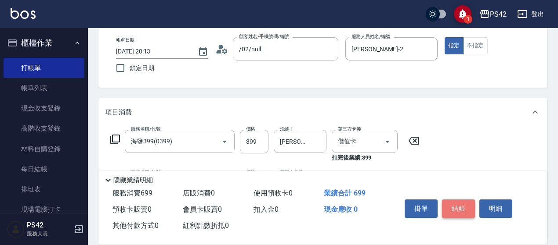
click at [461, 203] on button "結帳" at bounding box center [458, 209] width 33 height 18
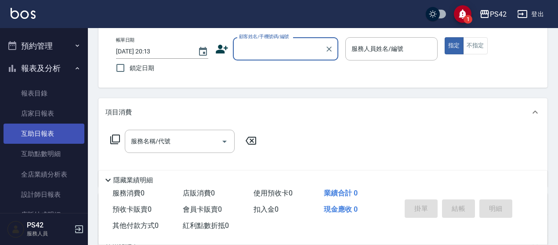
scroll to position [220, 0]
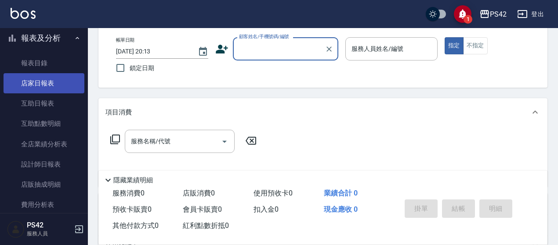
click at [57, 84] on link "店家日報表" at bounding box center [44, 83] width 81 height 20
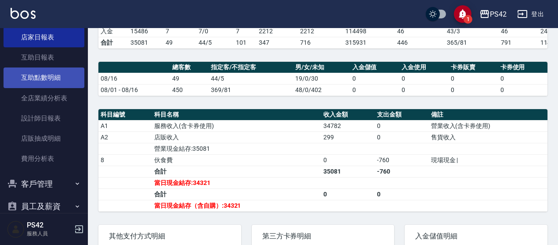
scroll to position [303, 0]
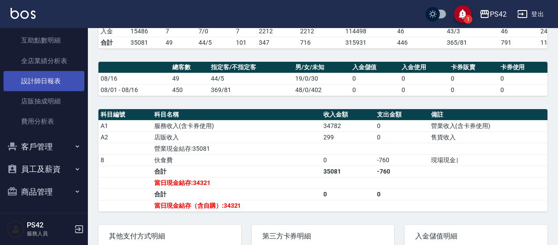
click at [56, 86] on link "設計師日報表" at bounding box center [44, 81] width 81 height 20
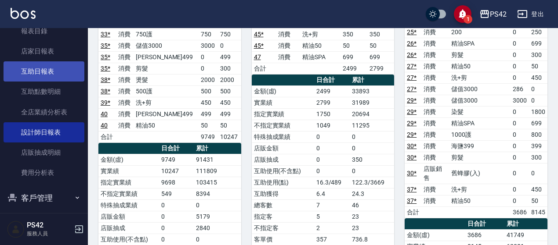
scroll to position [215, 0]
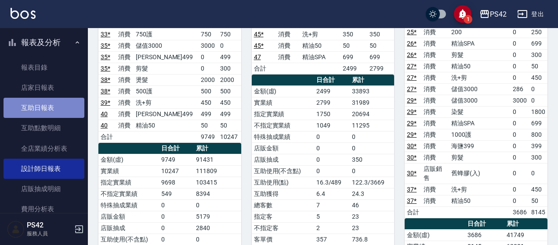
click at [46, 114] on link "互助日報表" at bounding box center [44, 108] width 81 height 20
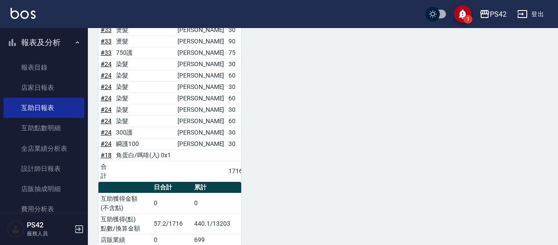
scroll to position [928, 0]
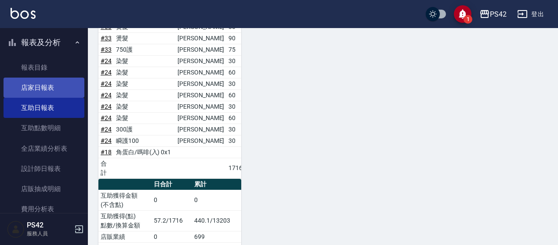
click at [25, 89] on link "店家日報表" at bounding box center [44, 88] width 81 height 20
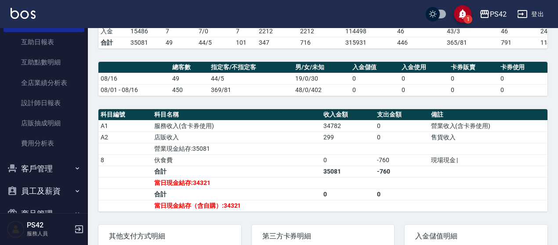
scroll to position [215, 0]
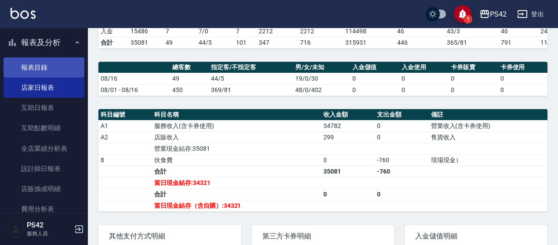
click at [49, 67] on link "報表目錄" at bounding box center [44, 68] width 81 height 20
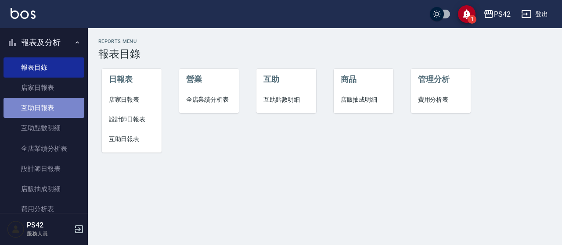
click at [47, 113] on link "互助日報表" at bounding box center [44, 108] width 81 height 20
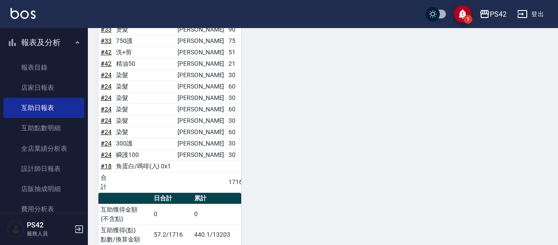
scroll to position [928, 0]
